Goal: Task Accomplishment & Management: Manage account settings

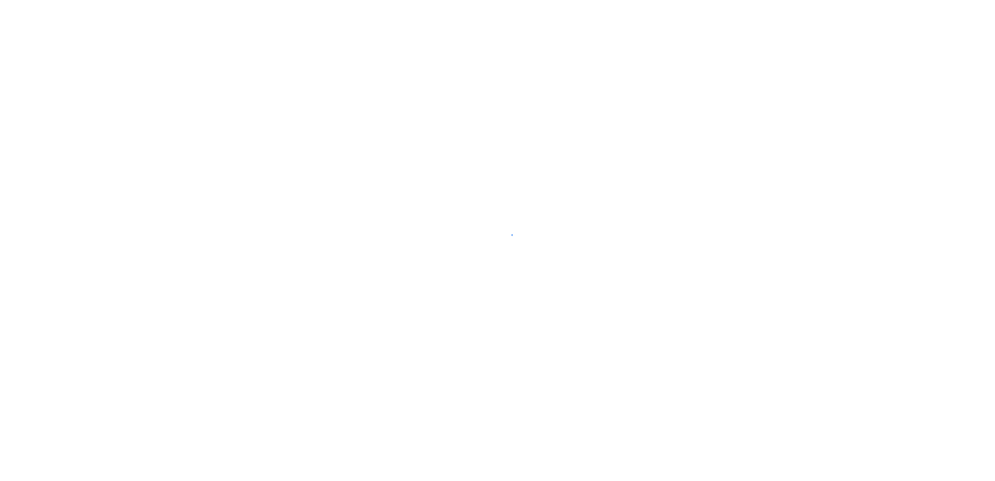
click at [607, 247] on div at bounding box center [497, 240] width 995 height 481
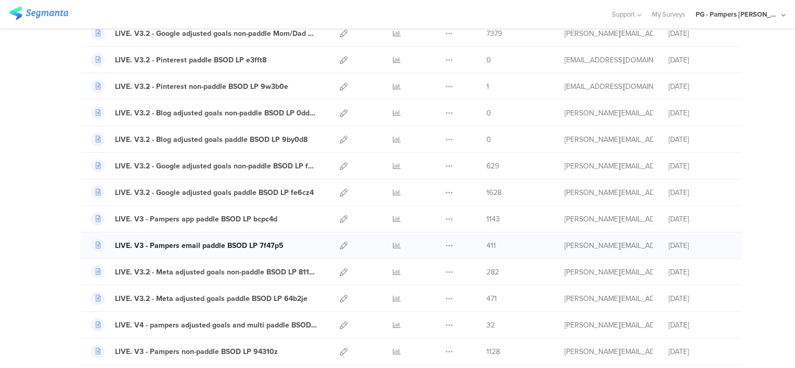
scroll to position [208, 0]
